Goal: Information Seeking & Learning: Learn about a topic

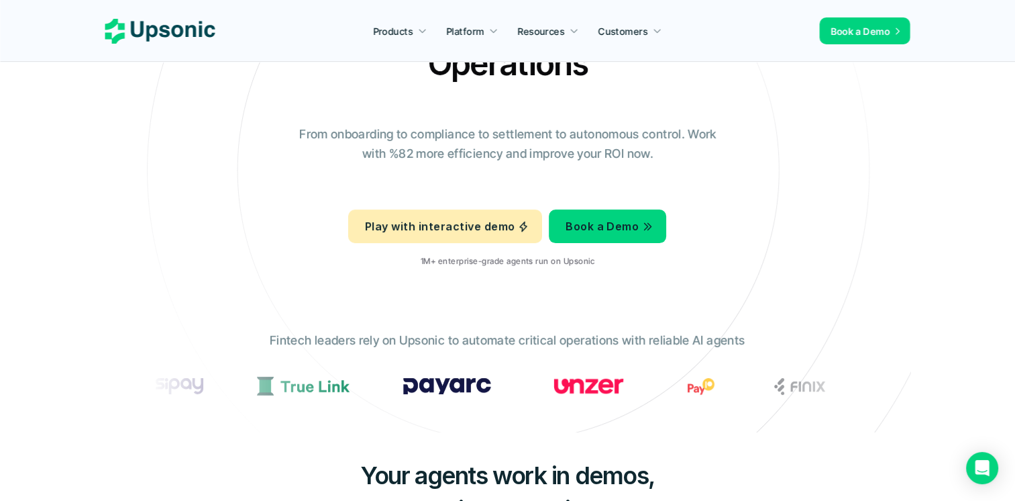
drag, startPoint x: 376, startPoint y: 342, endPoint x: 491, endPoint y: 342, distance: 114.8
click at [491, 342] on p "Fintech leaders rely on Upsonic to automate critical operations with reliable A…" at bounding box center [507, 340] width 475 height 19
drag, startPoint x: 491, startPoint y: 342, endPoint x: 510, endPoint y: 342, distance: 19.5
click at [510, 342] on p "Fintech leaders rely on Upsonic to automate critical operations with reliable A…" at bounding box center [507, 340] width 475 height 19
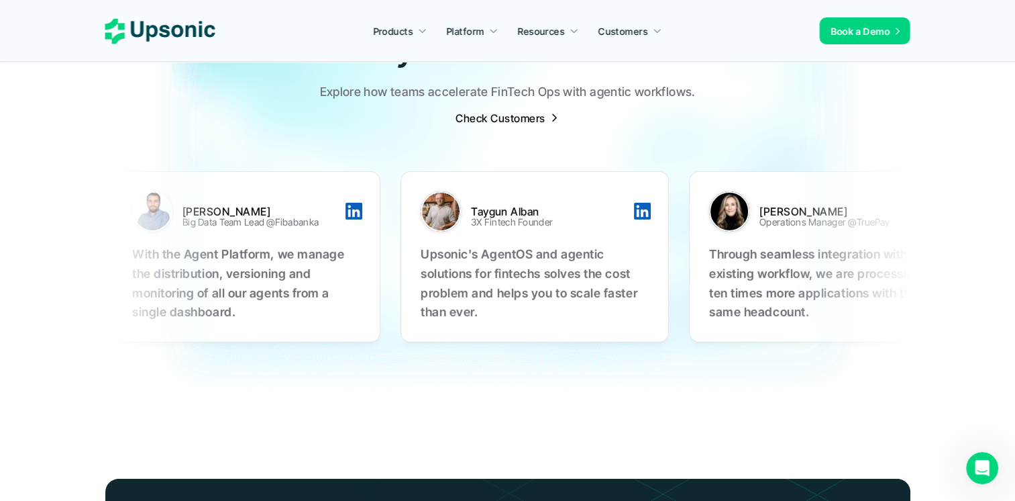
scroll to position [4312, 0]
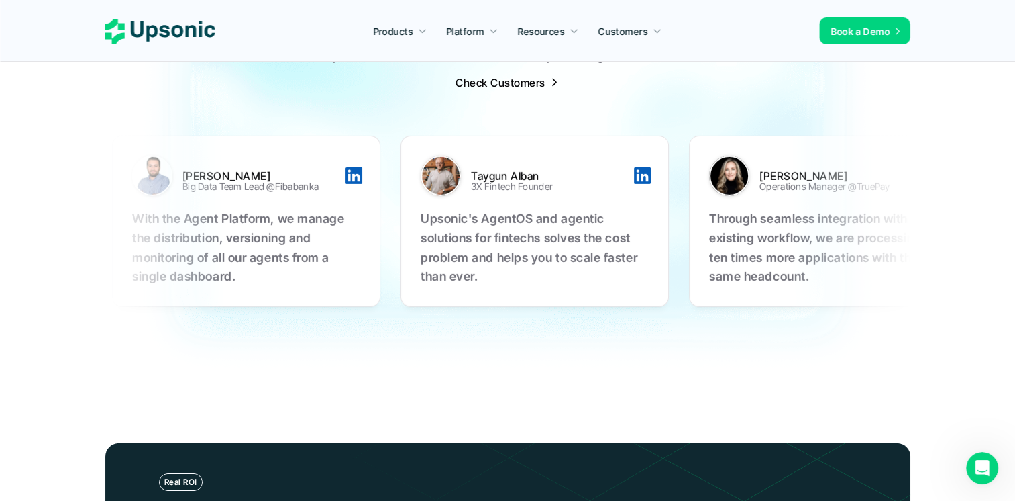
drag, startPoint x: 236, startPoint y: 195, endPoint x: 295, endPoint y: 221, distance: 64.6
drag, startPoint x: 306, startPoint y: 226, endPoint x: 213, endPoint y: 211, distance: 94.5
drag, startPoint x: 213, startPoint y: 211, endPoint x: 190, endPoint y: 228, distance: 28.7
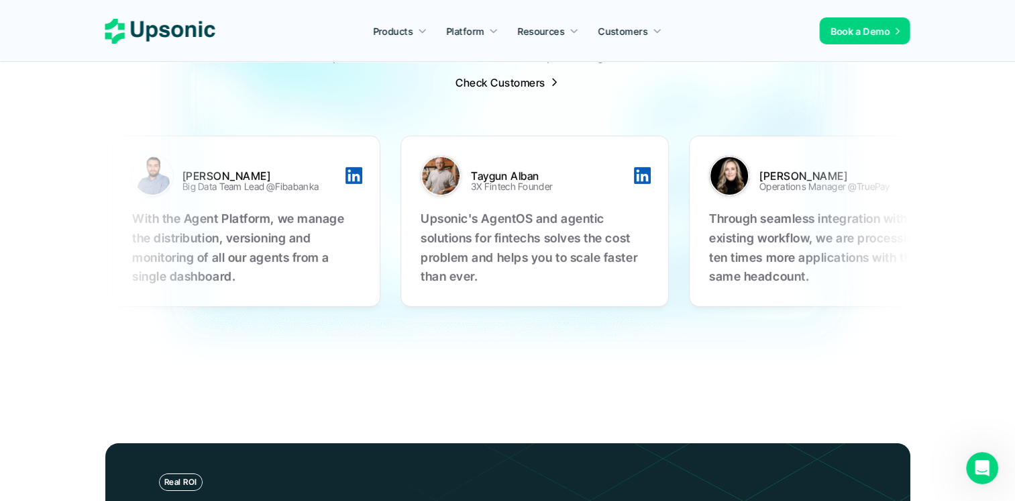
drag, startPoint x: 423, startPoint y: 141, endPoint x: 438, endPoint y: 144, distance: 15.1
drag, startPoint x: 438, startPoint y: 144, endPoint x: 515, endPoint y: 141, distance: 77.9
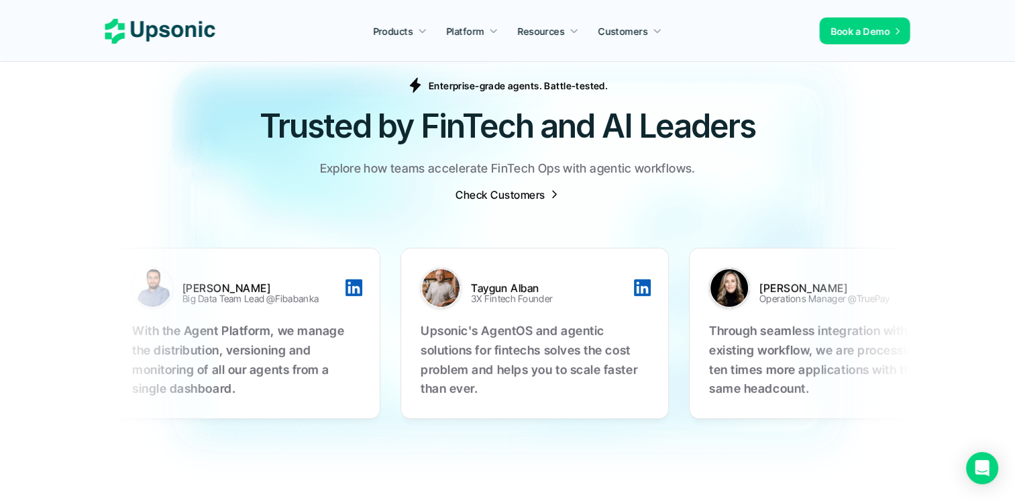
click at [921, 280] on div at bounding box center [929, 288] width 17 height 17
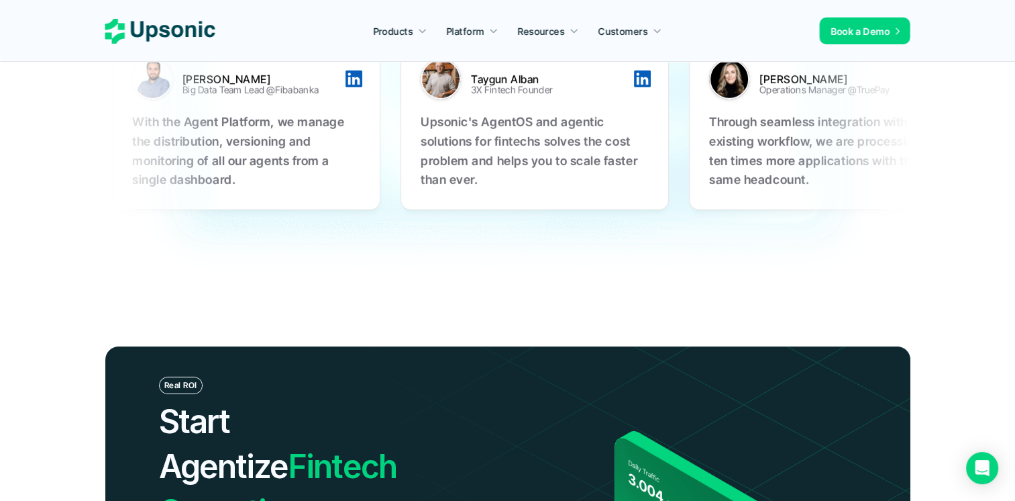
scroll to position [4200, 0]
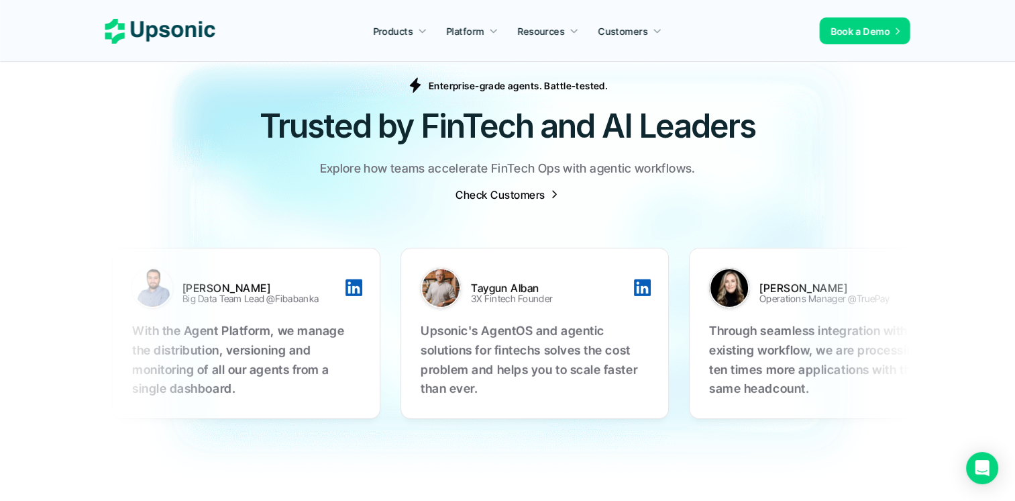
drag, startPoint x: 757, startPoint y: 289, endPoint x: 504, endPoint y: 290, distance: 253.0
click at [504, 290] on div "[PERSON_NAME] Big Data Team Lead @Fibabanka With the Agent Platform, we manage …" at bounding box center [494, 333] width 846 height 228
drag, startPoint x: 504, startPoint y: 290, endPoint x: 703, endPoint y: 313, distance: 200.6
click at [703, 321] on p "Through seamless integration with our existing workflow, we are processing ten …" at bounding box center [798, 359] width 228 height 77
